Goal: Task Accomplishment & Management: Manage account settings

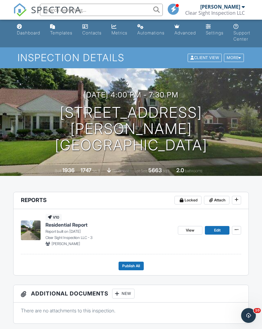
click at [27, 35] on div "Dashboard" at bounding box center [28, 32] width 23 height 5
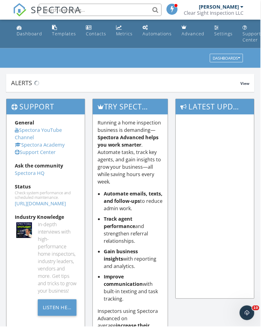
click at [119, 33] on div "Metrics" at bounding box center [124, 34] width 17 height 6
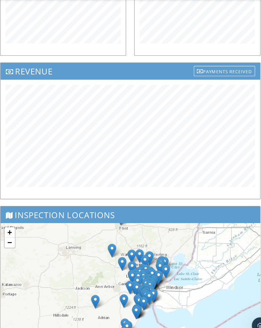
scroll to position [315, 0]
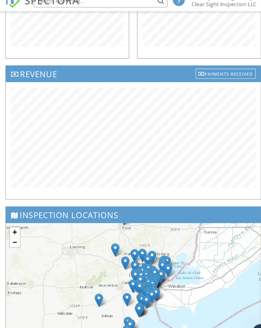
click at [209, 72] on div "Payments Received" at bounding box center [215, 76] width 55 height 9
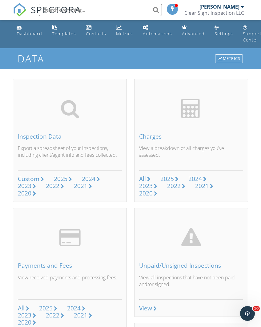
click at [121, 32] on div "Metrics" at bounding box center [124, 34] width 17 height 6
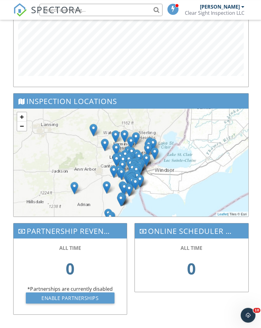
scroll to position [421, 0]
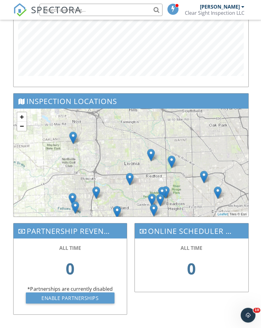
click at [151, 151] on img at bounding box center [151, 154] width 8 height 13
click at [171, 157] on img at bounding box center [172, 161] width 8 height 13
click at [129, 175] on img at bounding box center [130, 178] width 8 height 13
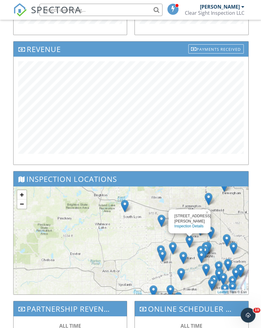
scroll to position [343, 0]
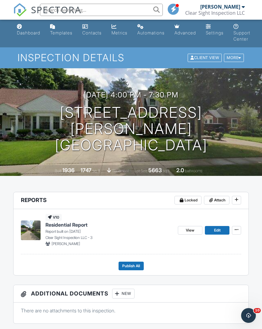
click at [26, 32] on div "Dashboard" at bounding box center [28, 32] width 23 height 5
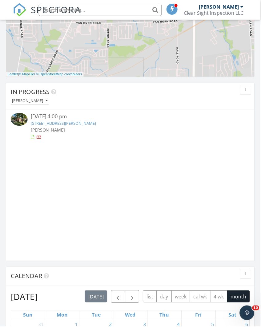
scroll to position [384, 0]
click at [41, 125] on link "[STREET_ADDRESS][PERSON_NAME]" at bounding box center [64, 124] width 66 height 6
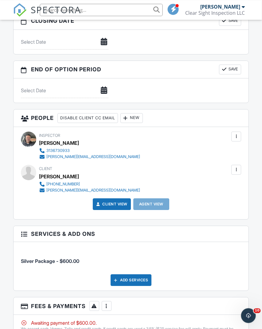
scroll to position [607, 0]
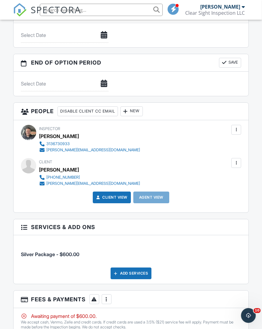
click at [129, 108] on div at bounding box center [126, 111] width 6 height 6
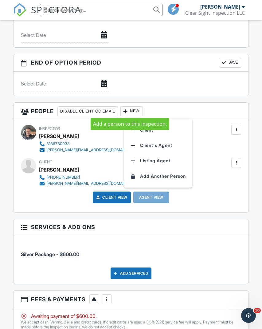
click at [143, 145] on li "Client's Agent" at bounding box center [158, 145] width 61 height 15
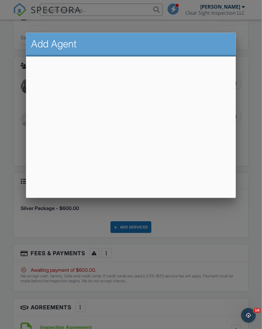
scroll to position [653, 1]
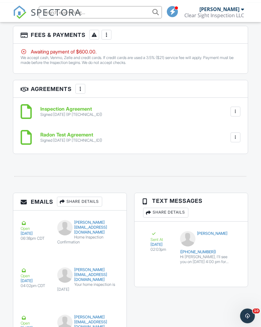
scroll to position [927, 0]
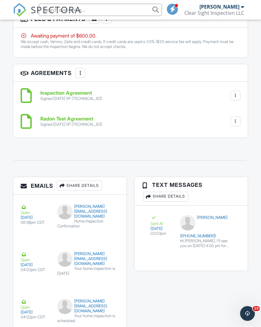
click at [93, 118] on h6 "Radon Test Agreement" at bounding box center [71, 119] width 62 height 6
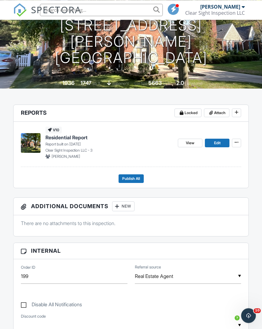
scroll to position [110, 0]
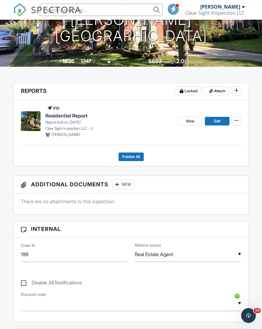
click at [218, 121] on span "Edit" at bounding box center [217, 121] width 6 height 6
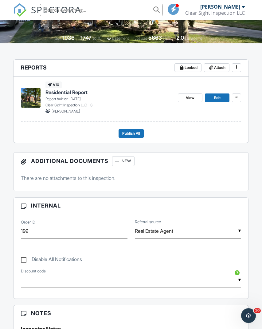
scroll to position [134, 0]
click at [189, 95] on span "View" at bounding box center [190, 98] width 9 height 6
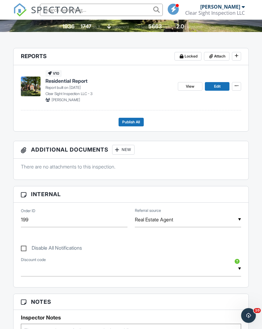
click at [181, 90] on link "View" at bounding box center [190, 86] width 25 height 9
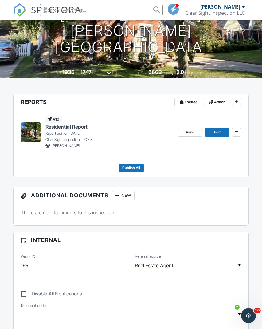
scroll to position [97, 0]
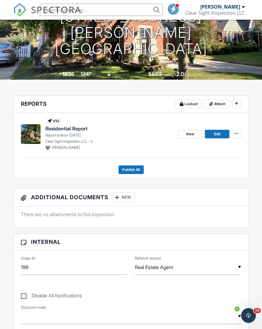
click at [187, 133] on span "View" at bounding box center [190, 134] width 9 height 6
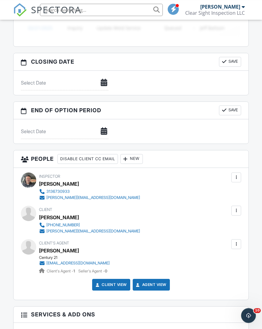
scroll to position [571, 0]
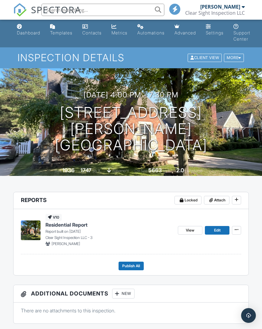
click at [188, 228] on span "View" at bounding box center [190, 230] width 9 height 6
click at [187, 229] on span "View" at bounding box center [190, 230] width 9 height 6
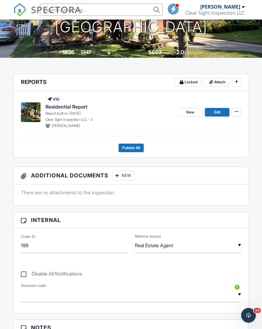
click at [237, 114] on button at bounding box center [236, 112] width 9 height 9
click at [212, 218] on h3 "Internal" at bounding box center [132, 220] width 236 height 16
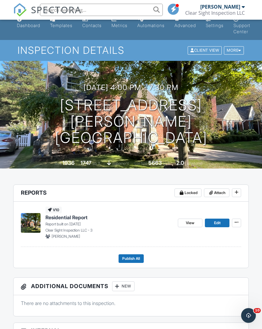
scroll to position [0, 0]
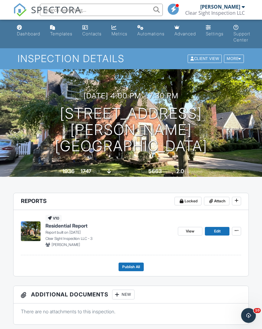
click at [239, 58] on div at bounding box center [240, 59] width 3 height 4
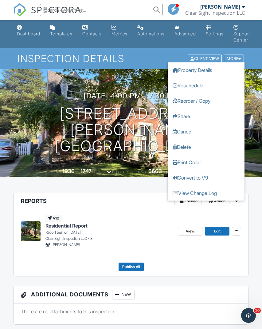
click at [158, 208] on header "Reports Locked Attach" at bounding box center [132, 201] width 236 height 17
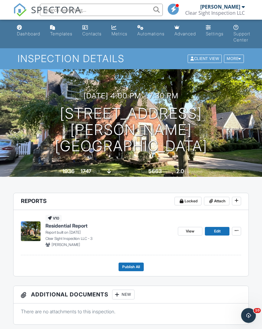
click at [197, 228] on link "View" at bounding box center [190, 231] width 25 height 9
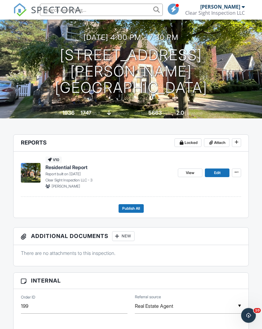
click at [217, 172] on span "Edit" at bounding box center [217, 173] width 6 height 6
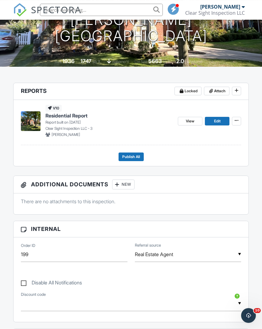
scroll to position [110, 0]
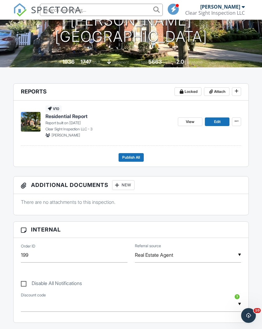
click at [187, 126] on link "View" at bounding box center [190, 122] width 25 height 9
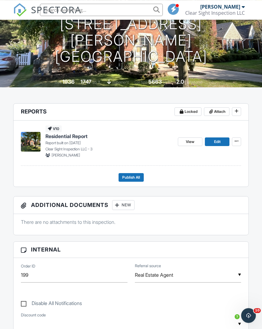
scroll to position [89, 0]
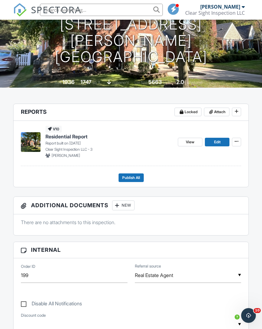
click at [188, 143] on span "View" at bounding box center [190, 142] width 9 height 6
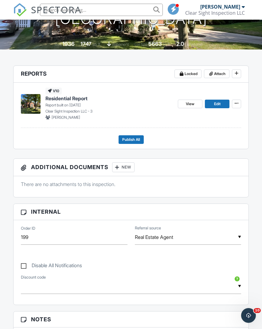
scroll to position [126, 0]
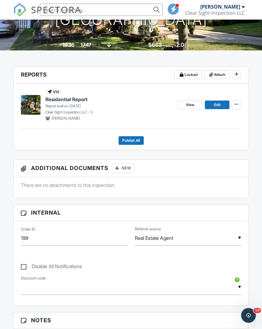
click at [188, 106] on span "View" at bounding box center [190, 105] width 9 height 6
click at [187, 108] on link "View" at bounding box center [190, 105] width 25 height 9
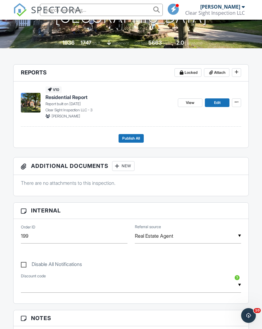
click at [220, 102] on span "Edit" at bounding box center [217, 103] width 6 height 6
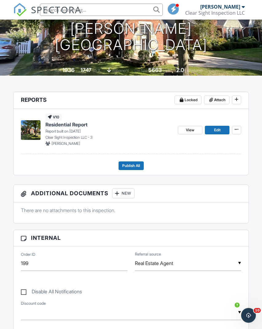
scroll to position [101, 0]
click at [185, 132] on link "View" at bounding box center [190, 130] width 25 height 9
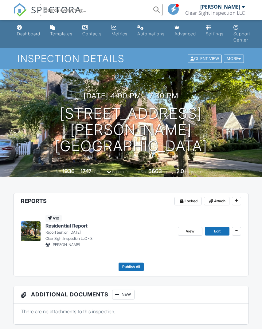
click at [189, 233] on span "View" at bounding box center [190, 231] width 9 height 6
